Goal: Task Accomplishment & Management: Use online tool/utility

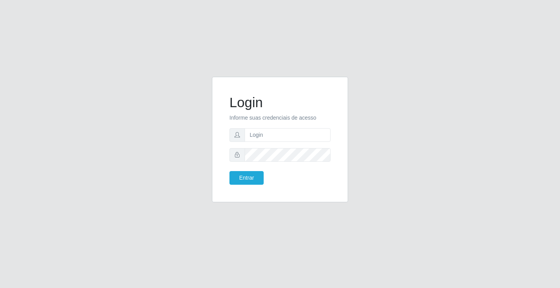
click at [275, 140] on input "text" at bounding box center [288, 135] width 86 height 14
type input "[PERSON_NAME]"
click at [230, 171] on button "Entrar" at bounding box center [247, 178] width 34 height 14
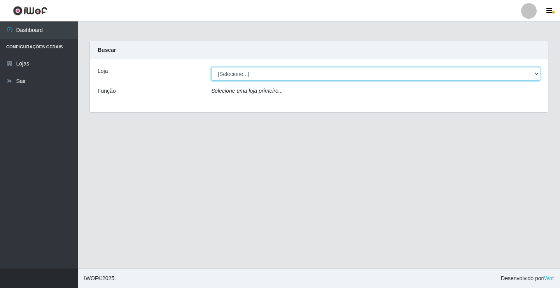
click at [329, 70] on select "[Selecione...] Ideal - Conceição" at bounding box center [375, 74] width 329 height 14
select select "231"
click at [211, 67] on select "[Selecione...] Ideal - Conceição" at bounding box center [375, 74] width 329 height 14
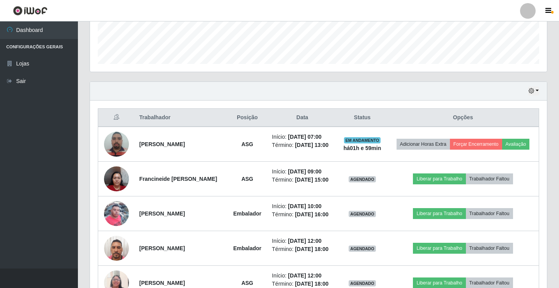
scroll to position [234, 0]
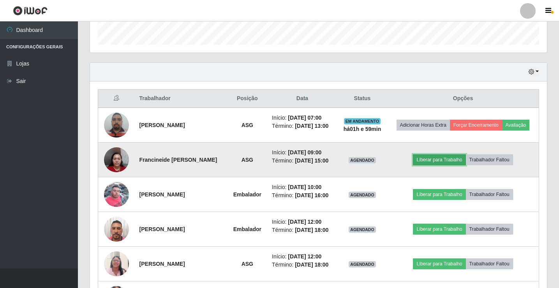
click at [434, 161] on button "Liberar para Trabalho" at bounding box center [439, 159] width 53 height 11
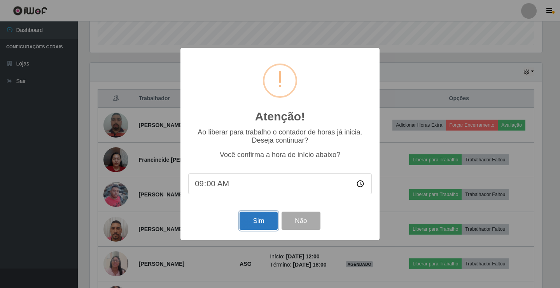
click at [258, 221] on button "Sim" at bounding box center [259, 220] width 38 height 18
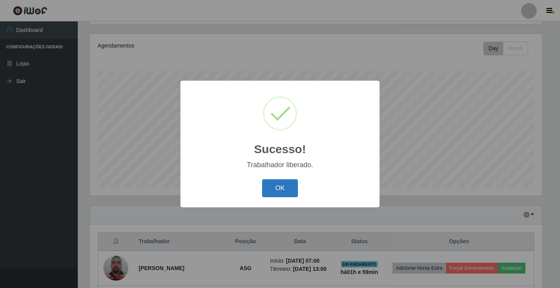
click at [285, 187] on button "OK" at bounding box center [280, 188] width 36 height 18
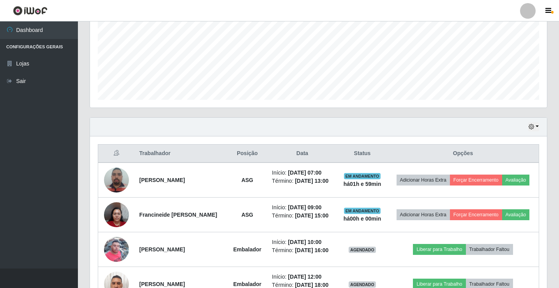
scroll to position [207, 0]
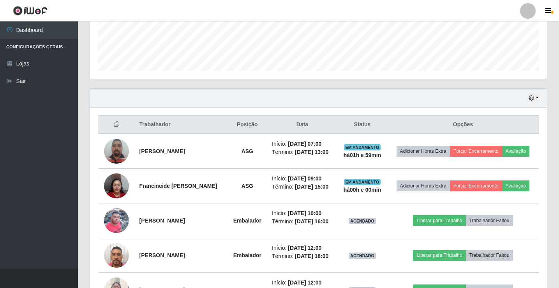
click at [528, 12] on div at bounding box center [528, 11] width 16 height 16
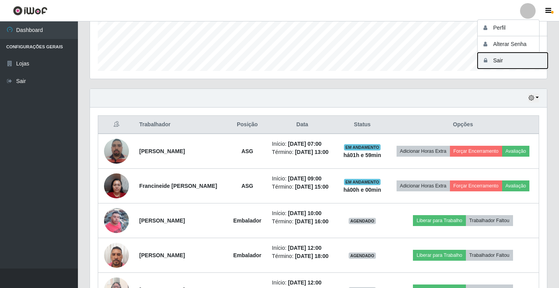
click at [507, 61] on button "Sair" at bounding box center [512, 61] width 70 height 16
